Goal: Transaction & Acquisition: Purchase product/service

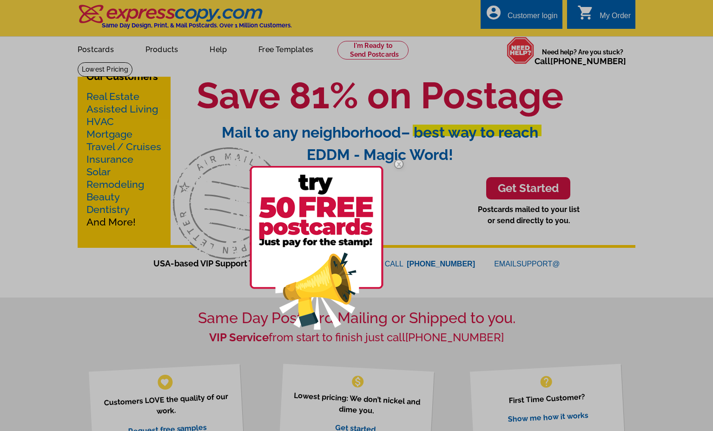
click at [401, 162] on img at bounding box center [398, 164] width 27 height 27
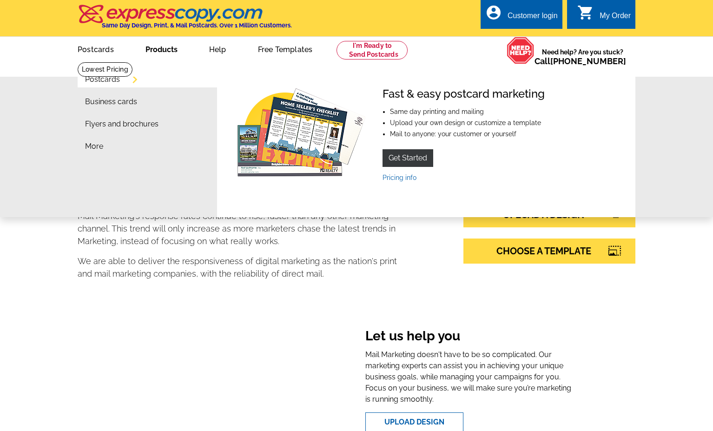
click at [158, 53] on link "Products" at bounding box center [162, 49] width 62 height 22
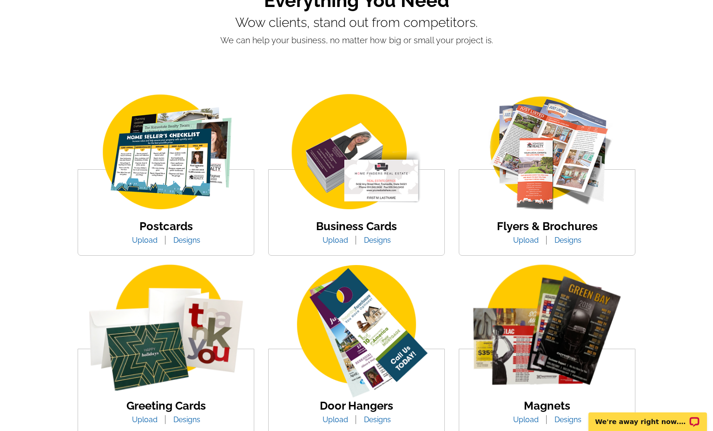
scroll to position [332, 0]
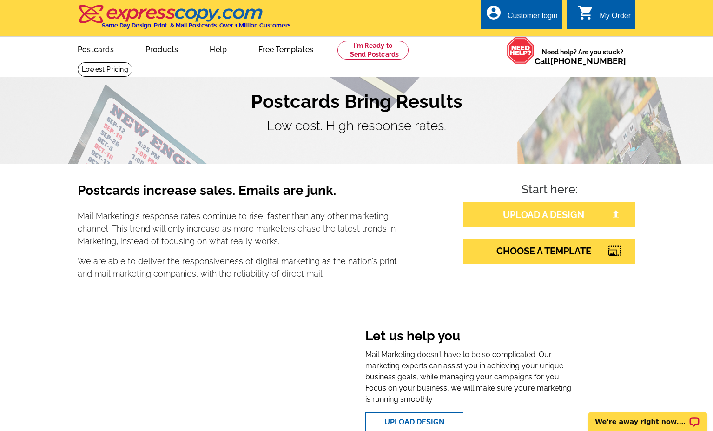
click at [580, 214] on link "UPLOAD A DESIGN" at bounding box center [549, 214] width 172 height 25
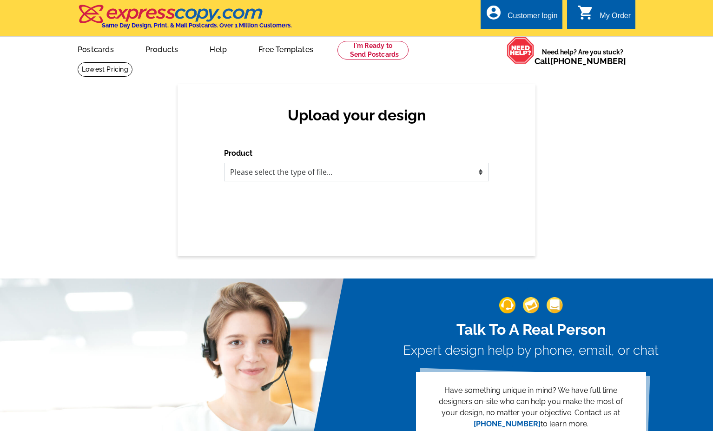
click at [224, 163] on select "Please select the type of file... Postcards Business Cards Letters and flyers G…" at bounding box center [356, 172] width 265 height 19
select select "5"
click option "Greeting Cards" at bounding box center [0, 0] width 0 height 0
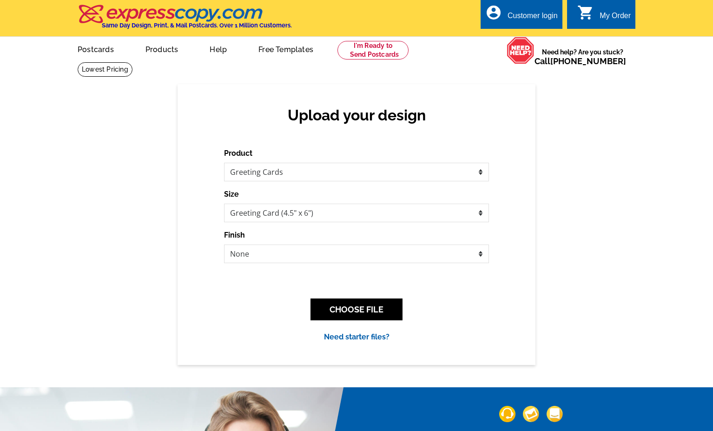
click at [367, 271] on div "Product Please select the type of file... Postcards Business Cards Letters and …" at bounding box center [356, 245] width 265 height 195
click at [354, 305] on button "CHOOSE FILE" at bounding box center [356, 309] width 92 height 22
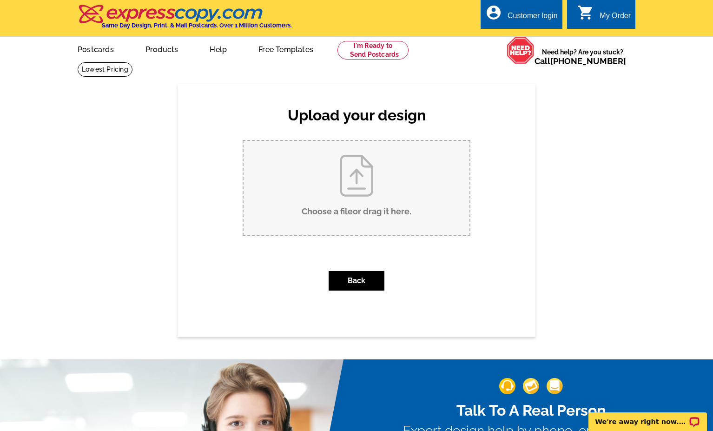
click at [352, 186] on input "Choose a file or drag it here ." at bounding box center [356, 188] width 226 height 94
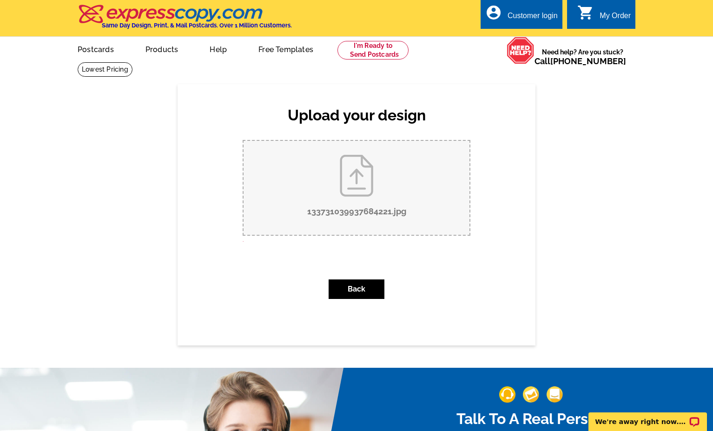
click at [361, 196] on input "133731039937684221.jpg" at bounding box center [356, 188] width 226 height 94
type input "C:\fakepath\133737257859980704.jpg"
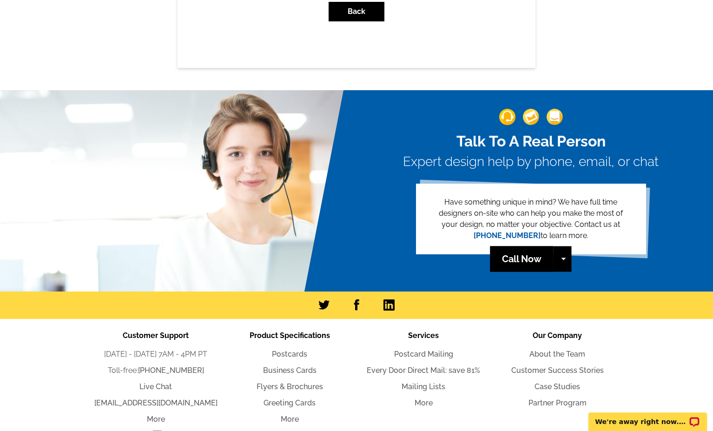
scroll to position [332, 0]
